Goal: Information Seeking & Learning: Learn about a topic

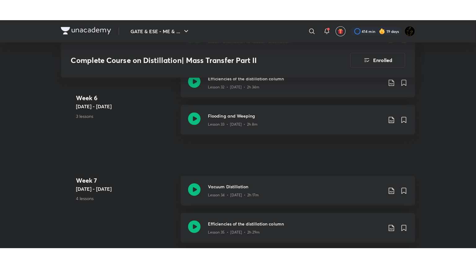
scroll to position [1705, 0]
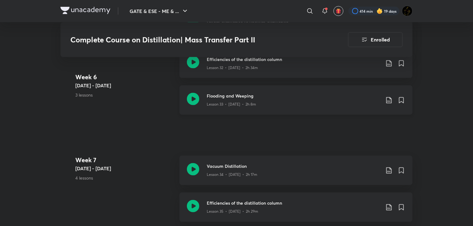
click at [193, 100] on icon at bounding box center [193, 99] width 12 height 12
